Goal: Task Accomplishment & Management: Use online tool/utility

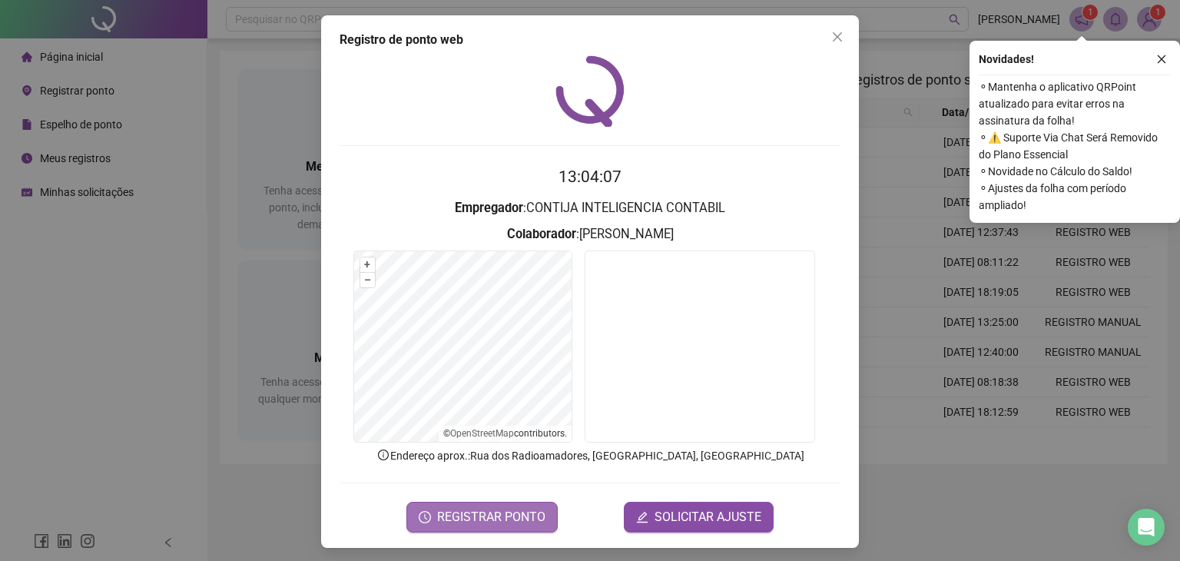
click at [501, 523] on span "REGISTRAR PONTO" at bounding box center [491, 517] width 108 height 18
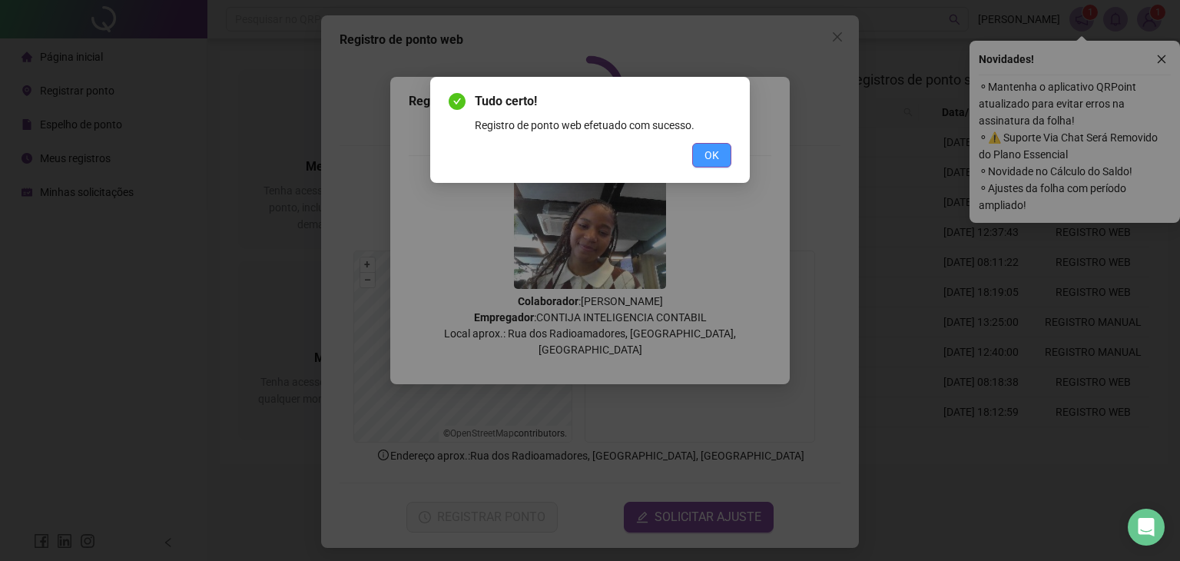
drag, startPoint x: 712, startPoint y: 156, endPoint x: 764, endPoint y: 91, distance: 83.2
click at [712, 156] on span "OK" at bounding box center [712, 155] width 15 height 17
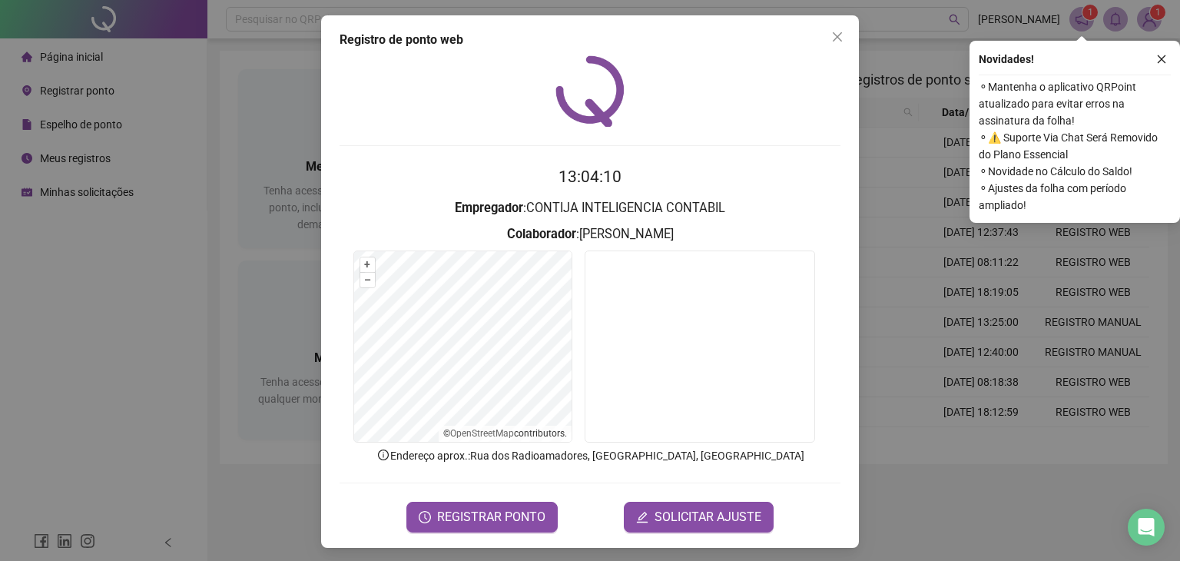
drag, startPoint x: 834, startPoint y: 38, endPoint x: 783, endPoint y: 4, distance: 61.6
click at [834, 37] on icon "close" at bounding box center [837, 37] width 12 height 12
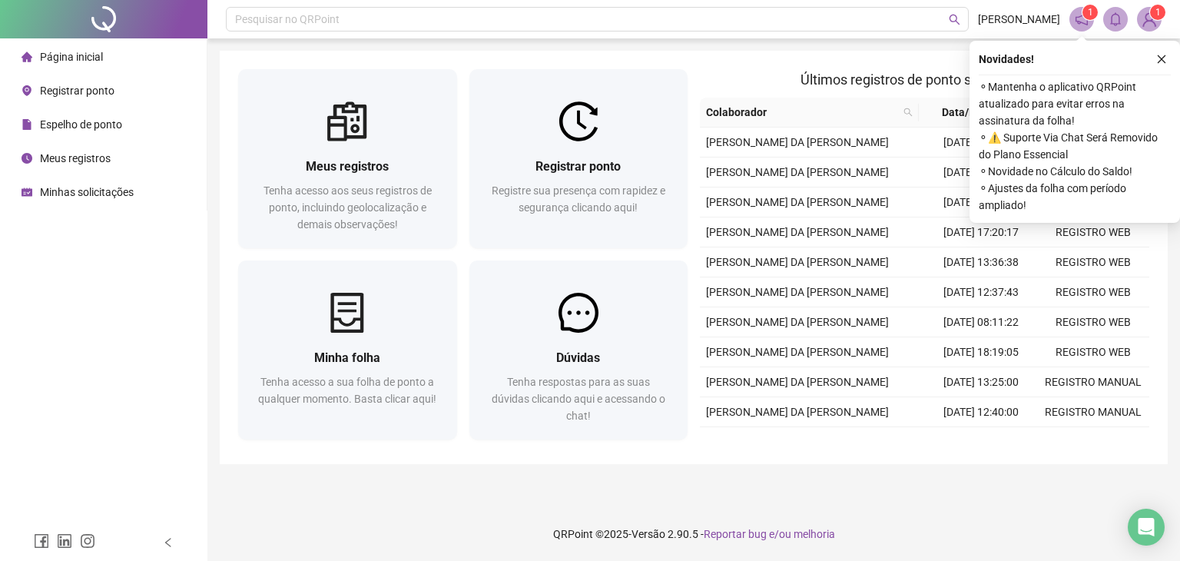
click at [95, 154] on span "Meus registros" at bounding box center [75, 158] width 71 height 12
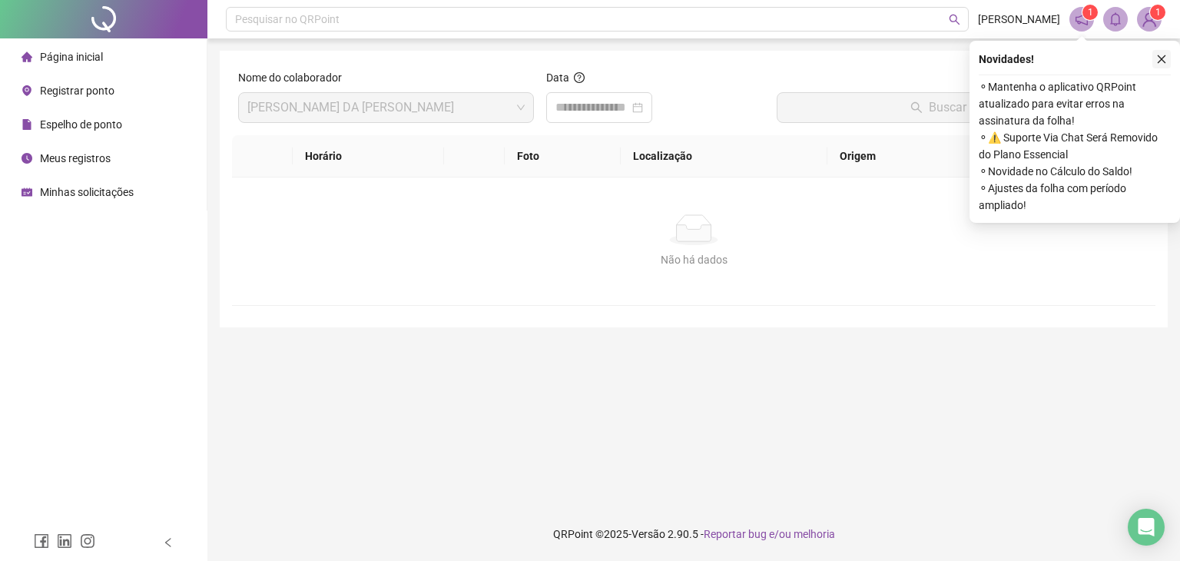
click at [1159, 60] on icon "close" at bounding box center [1161, 59] width 11 height 11
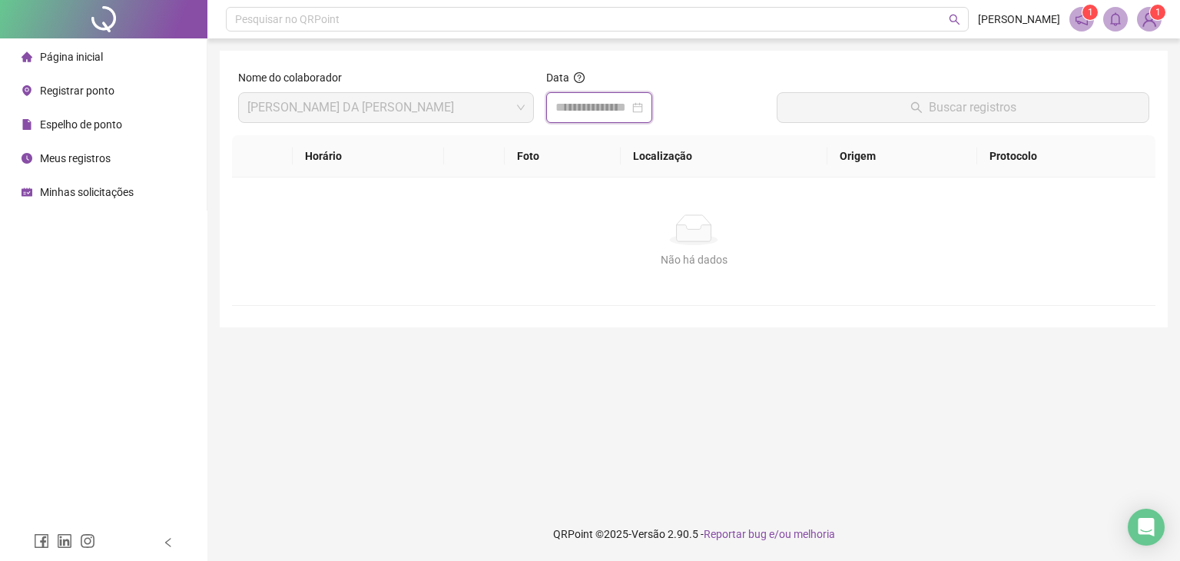
click at [559, 111] on input at bounding box center [593, 107] width 74 height 18
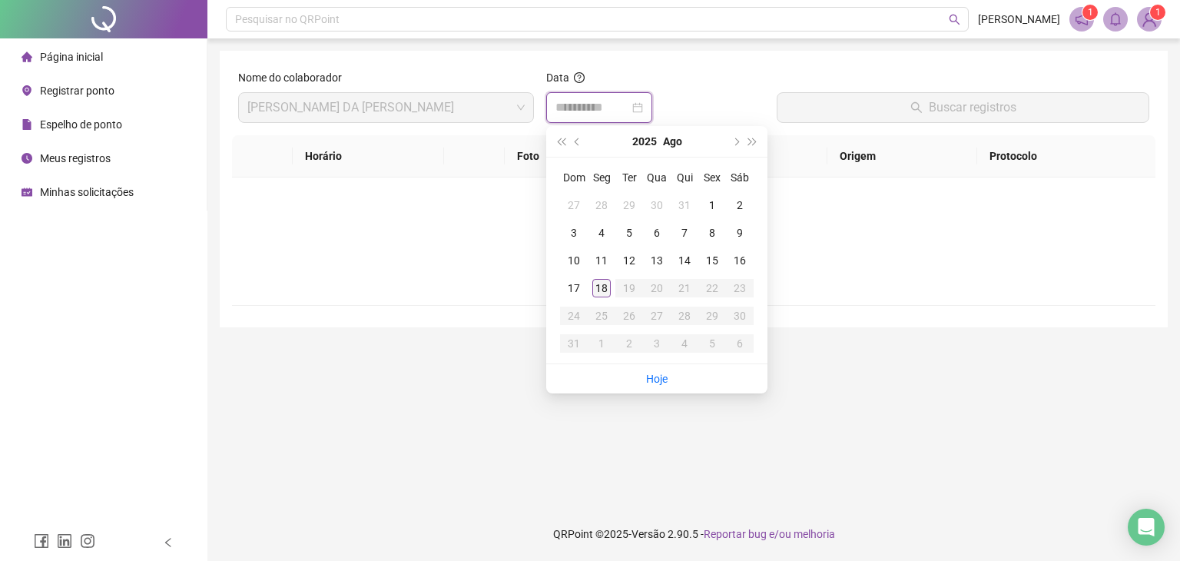
type input "**********"
click at [600, 291] on div "18" at bounding box center [601, 288] width 18 height 18
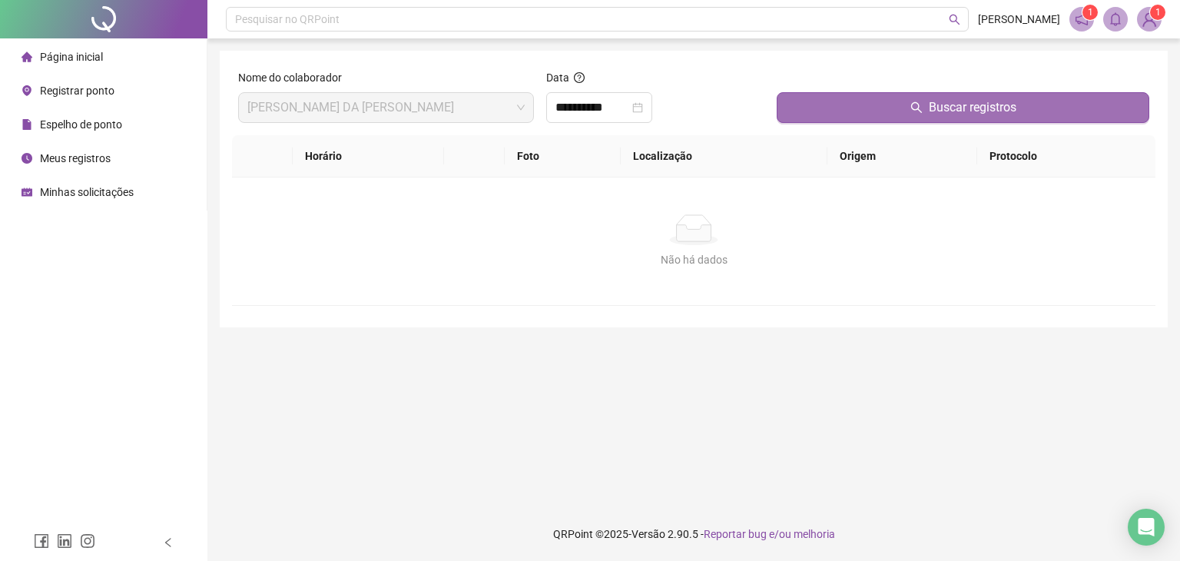
click at [967, 121] on button "Buscar registros" at bounding box center [963, 107] width 373 height 31
